Goal: Find specific page/section: Find specific page/section

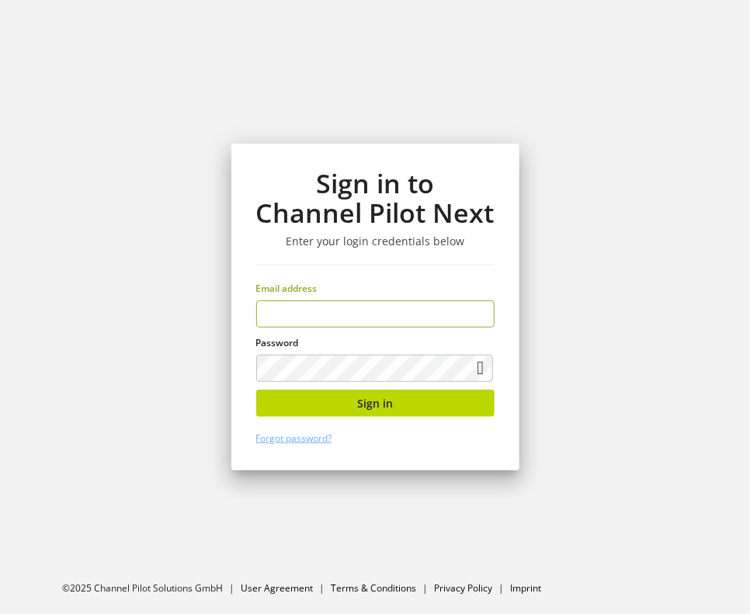
click at [363, 321] on input "email" at bounding box center [375, 313] width 238 height 27
type input "**********"
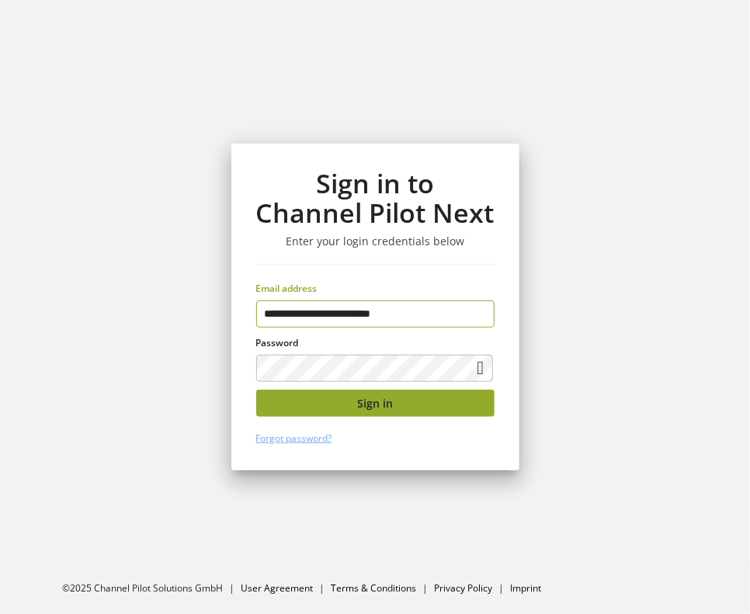
click at [413, 405] on button "Sign in" at bounding box center [375, 403] width 238 height 27
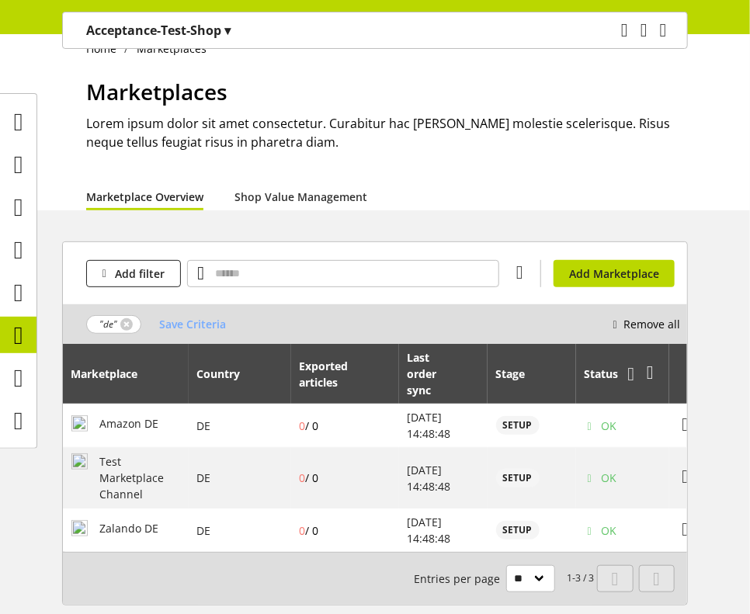
scroll to position [28, 0]
